Goal: Information Seeking & Learning: Learn about a topic

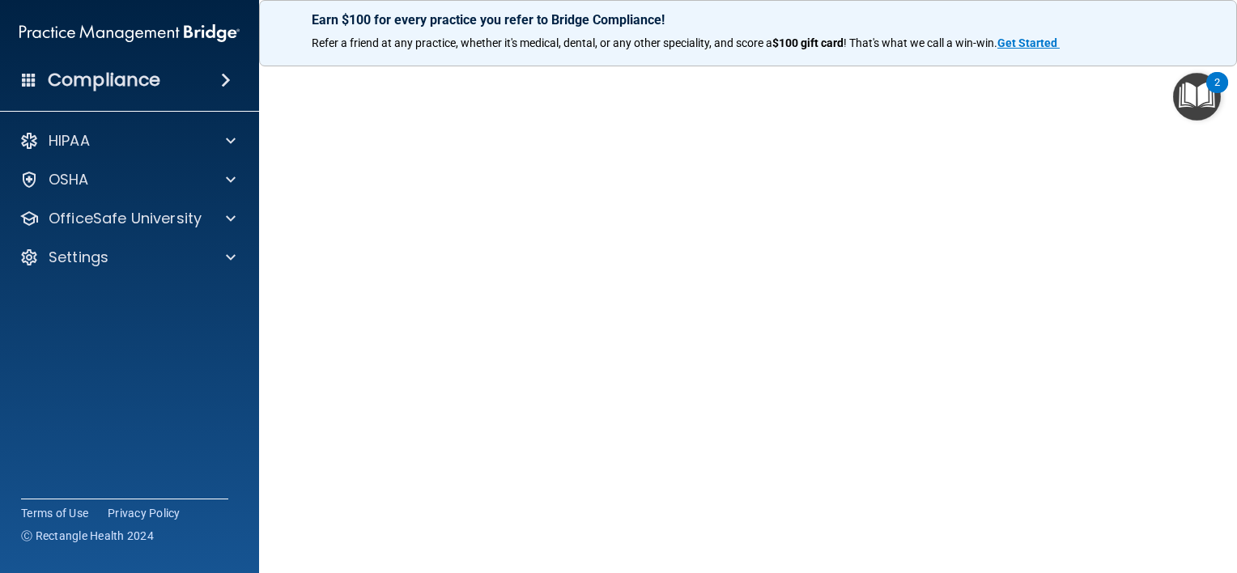
scroll to position [53, 0]
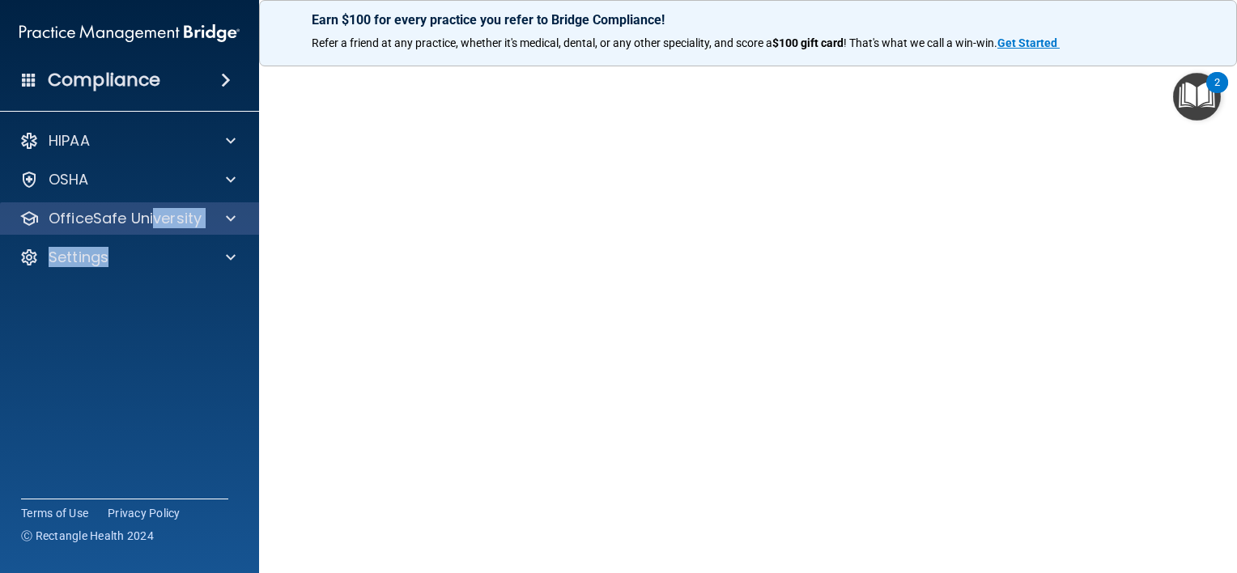
drag, startPoint x: 145, startPoint y: 235, endPoint x: 153, endPoint y: 209, distance: 27.2
click at [153, 209] on div "HIPAA Documents and Policies Report an Incident Business Associates Emergency P…" at bounding box center [130, 202] width 260 height 168
click at [153, 209] on div "OfficeSafe University" at bounding box center [130, 218] width 260 height 32
click at [132, 220] on p "OfficeSafe University" at bounding box center [125, 218] width 153 height 19
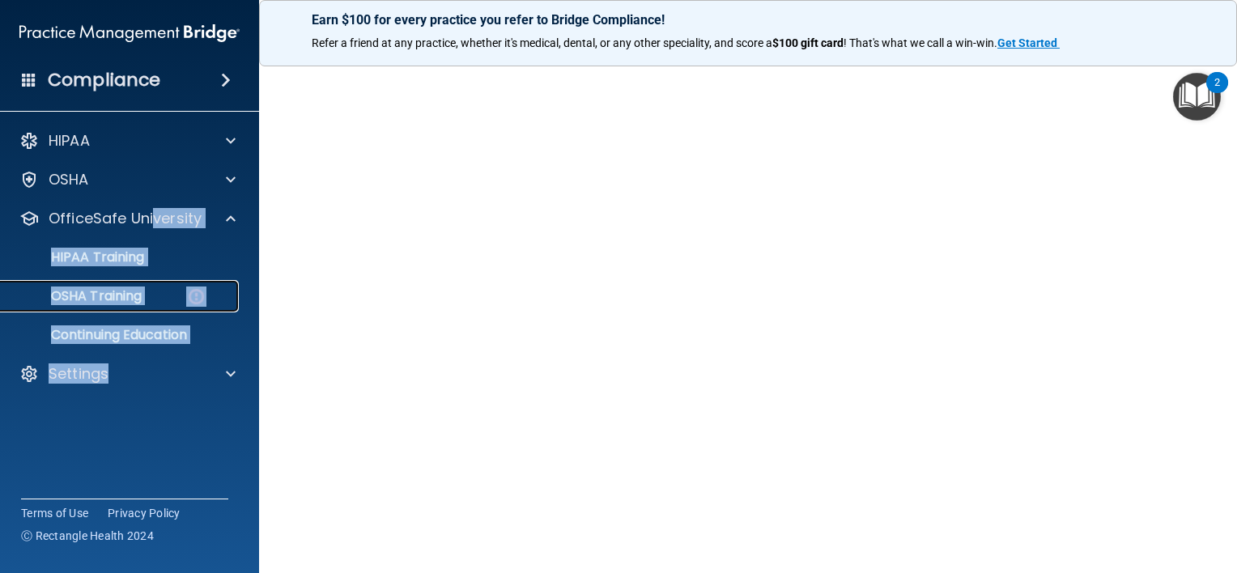
click at [117, 295] on p "OSHA Training" at bounding box center [76, 296] width 131 height 16
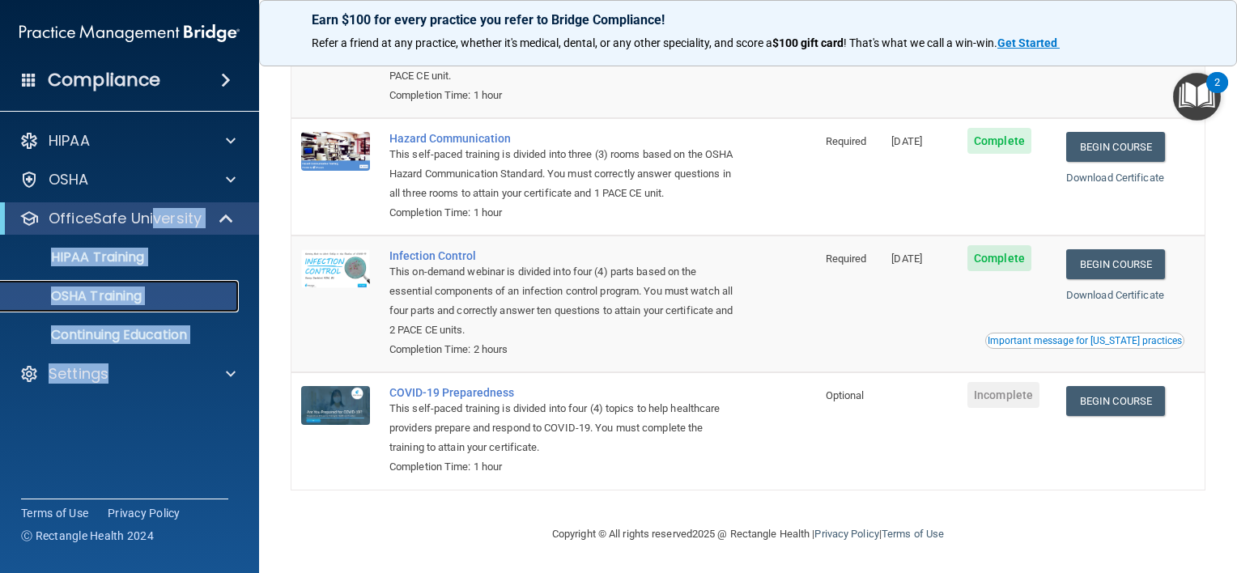
scroll to position [222, 0]
click at [1104, 397] on link "Begin Course" at bounding box center [1116, 401] width 99 height 30
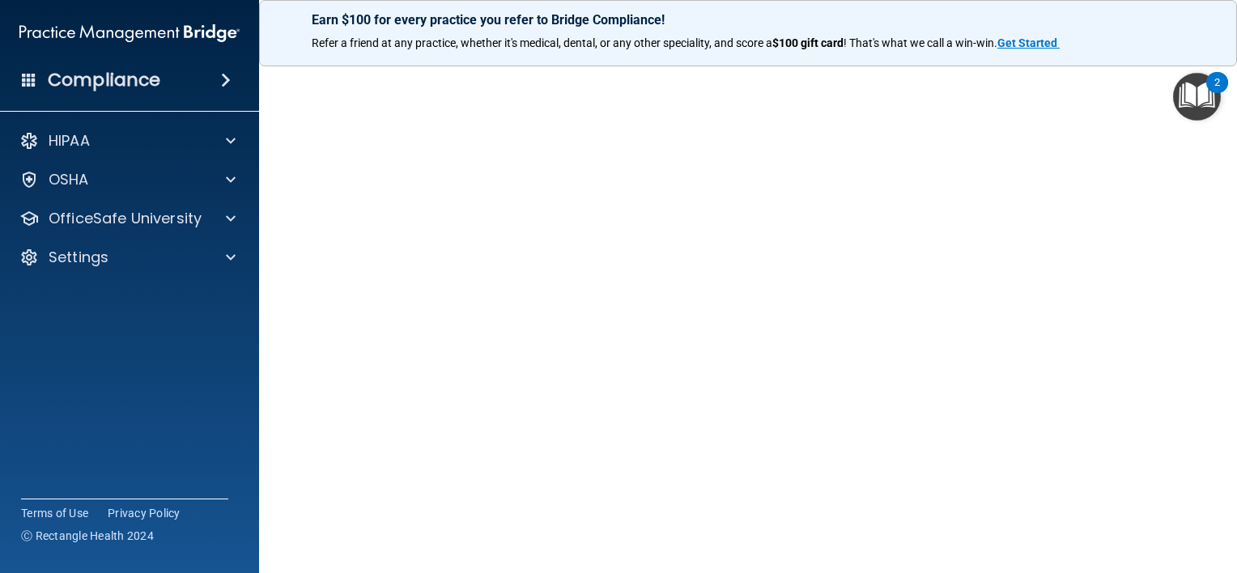
scroll to position [68, 0]
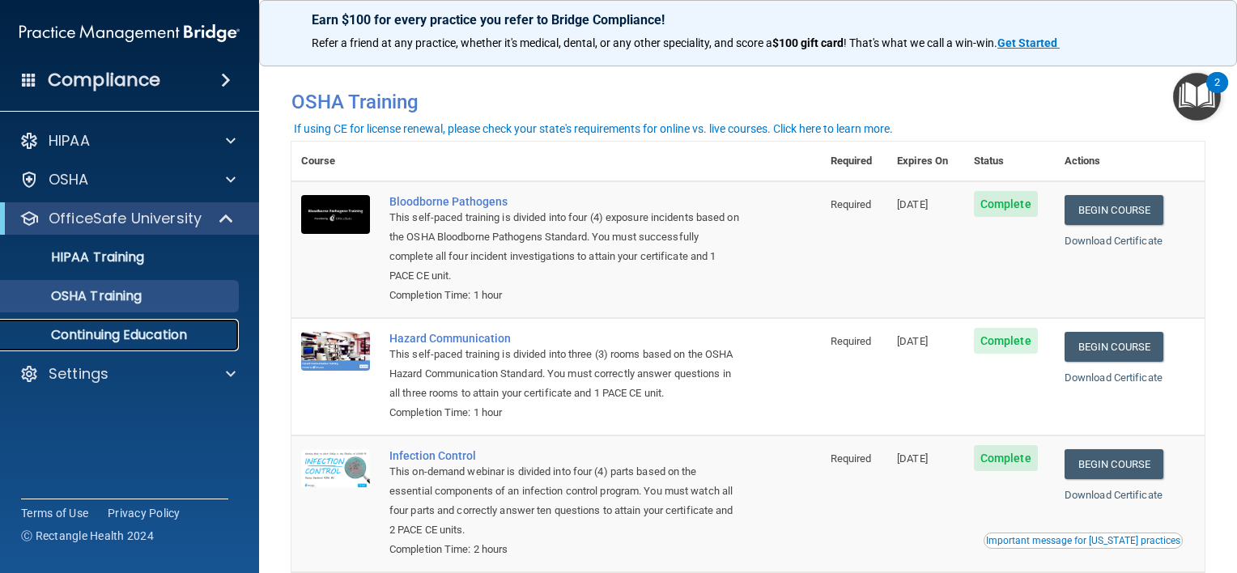
click at [123, 337] on p "Continuing Education" at bounding box center [121, 335] width 221 height 16
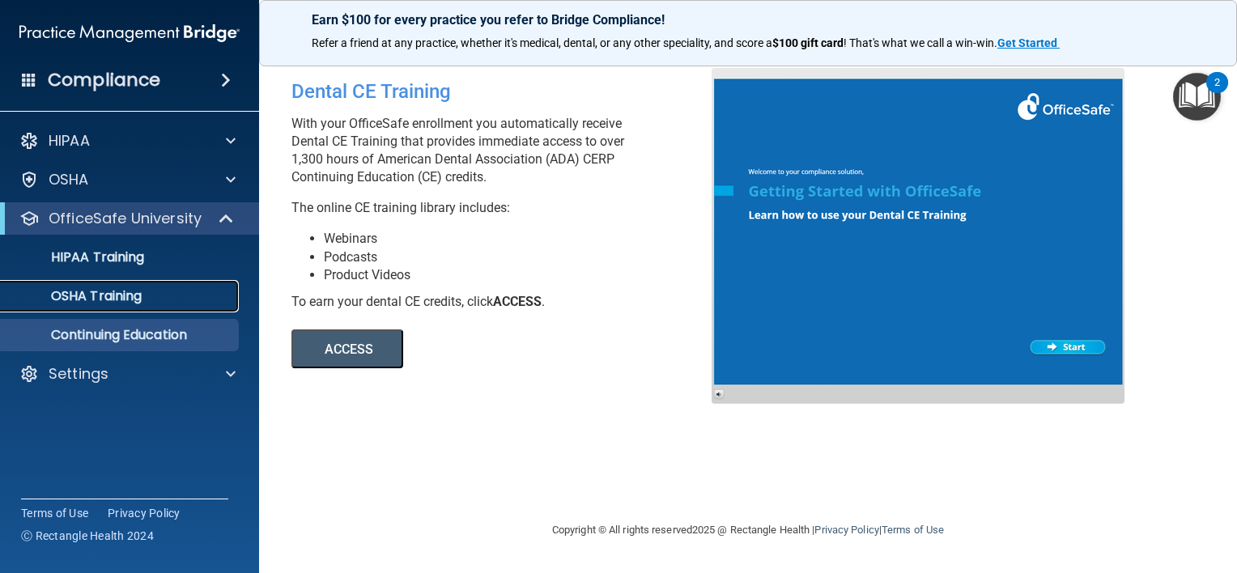
click at [130, 292] on p "OSHA Training" at bounding box center [76, 296] width 131 height 16
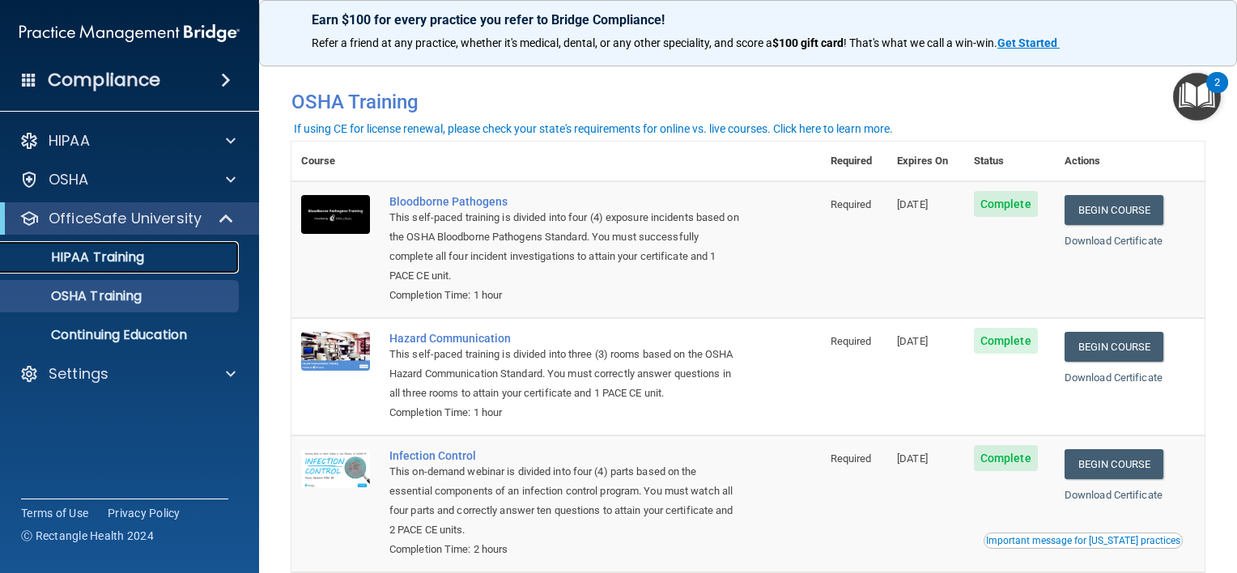
click at [98, 262] on p "HIPAA Training" at bounding box center [78, 257] width 134 height 16
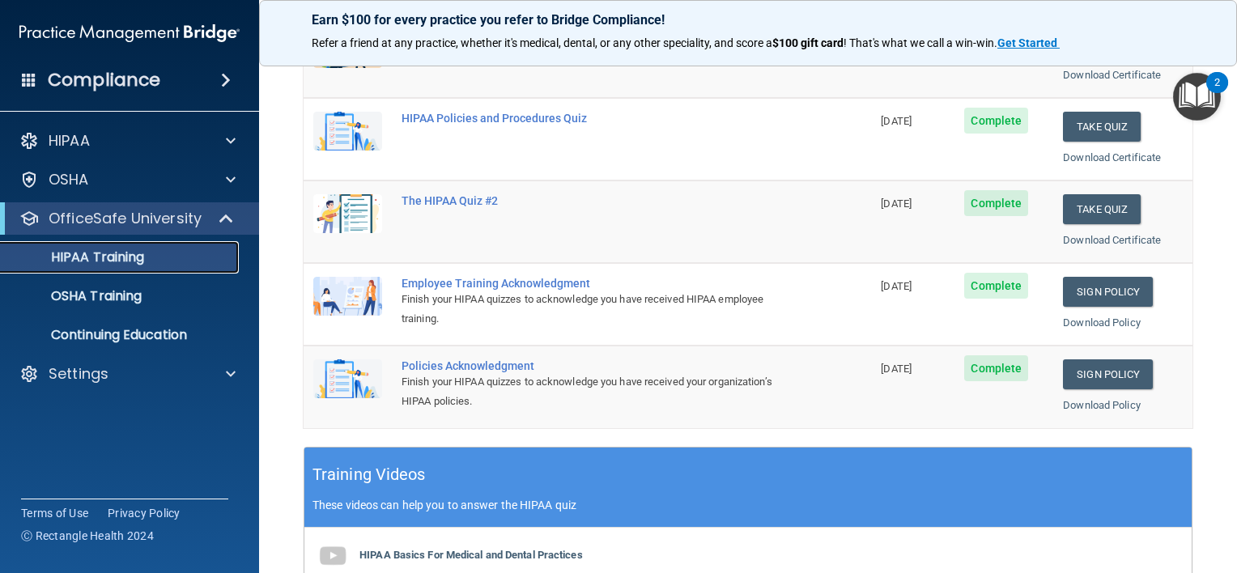
scroll to position [229, 0]
